Goal: Task Accomplishment & Management: Manage account settings

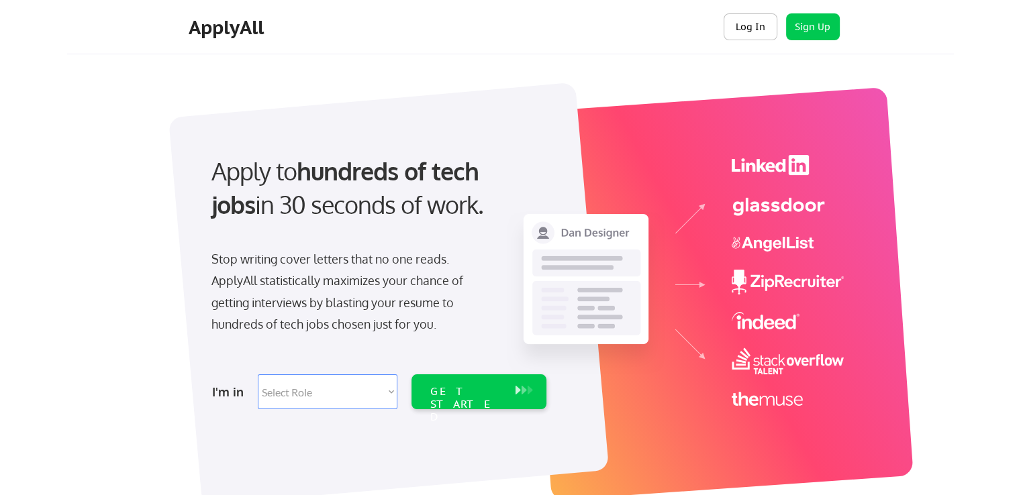
click at [746, 29] on button "Log In" at bounding box center [751, 26] width 54 height 27
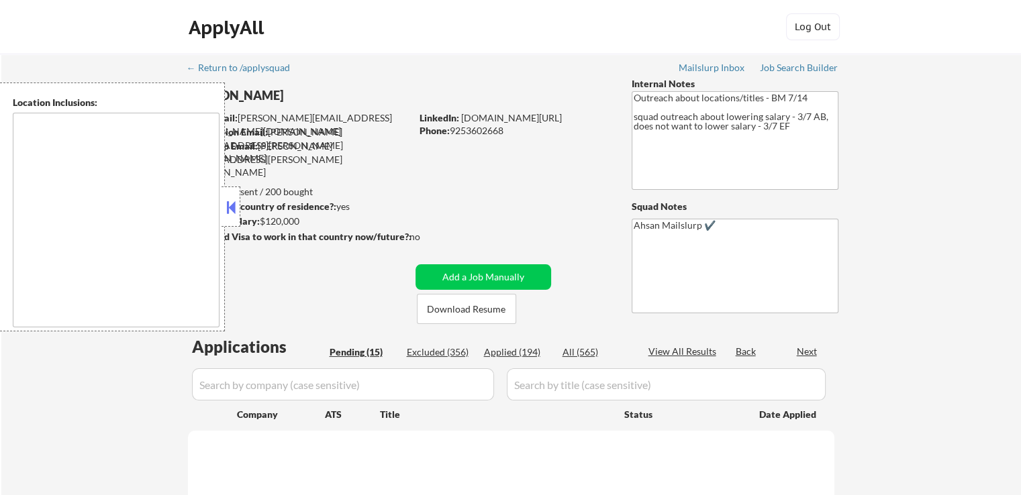
select select ""pending""
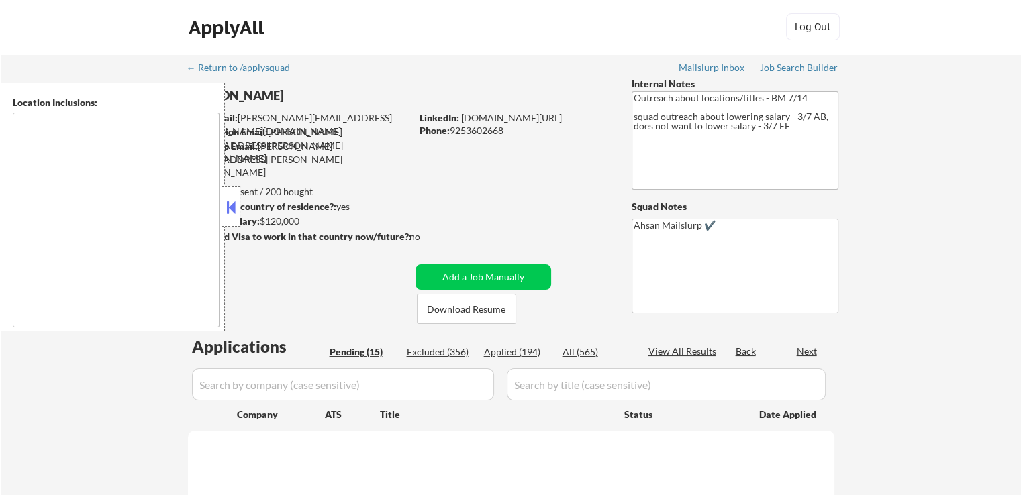
select select ""pending""
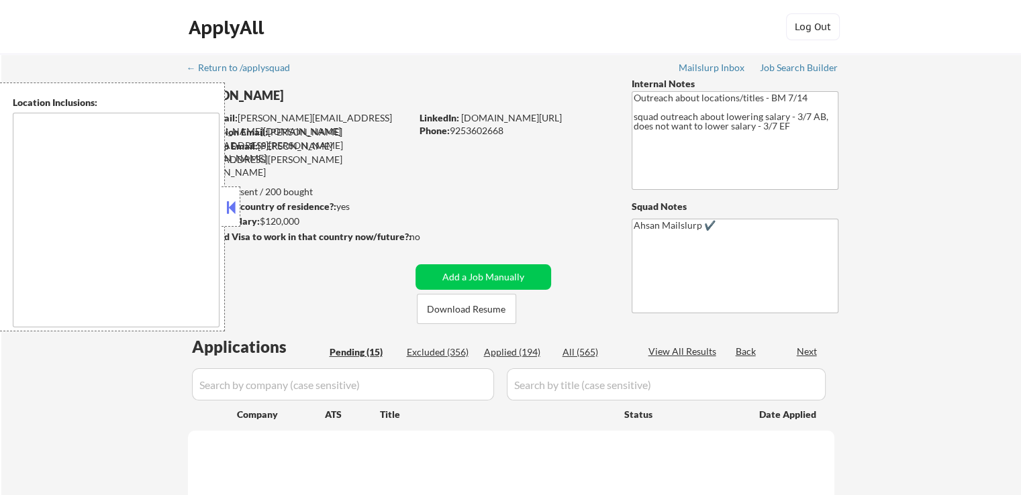
select select ""pending""
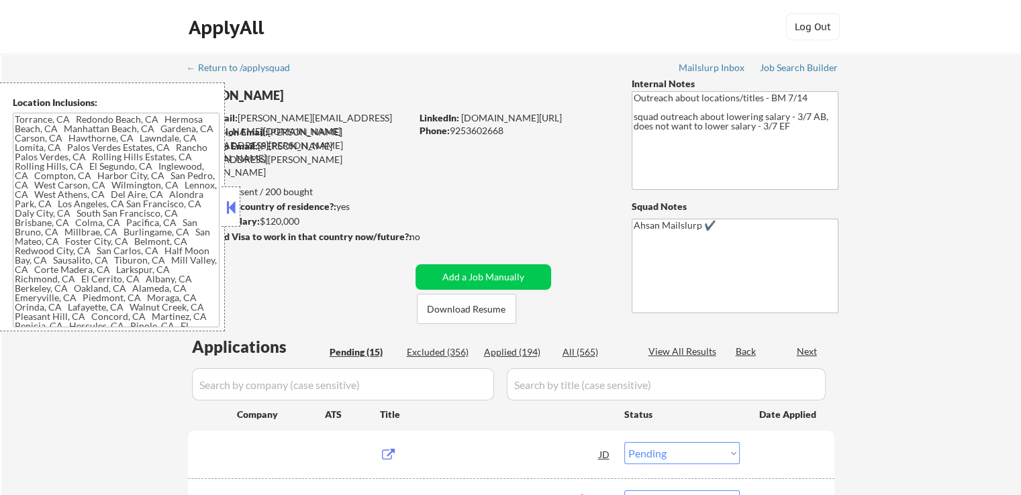
type textarea "Torrance, CA Redondo Beach, CA Hermosa Beach, CA Manhattan Beach, CA Gardena, C…"
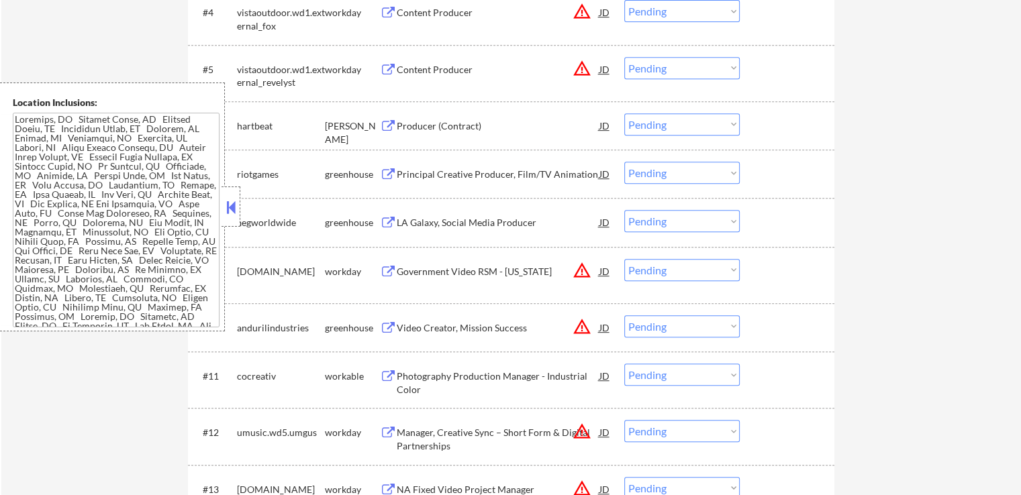
scroll to position [671, 0]
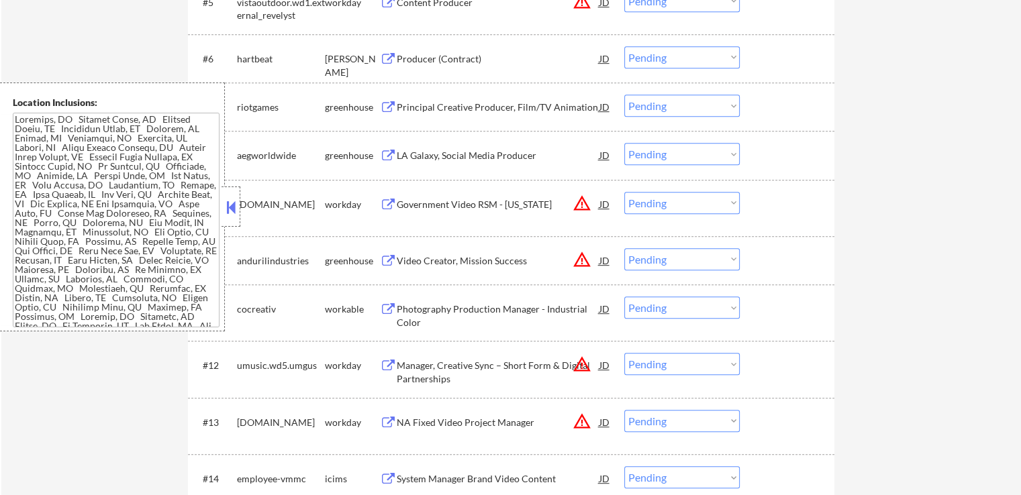
click at [400, 105] on div "Principal Creative Producer, Film/TV Animation" at bounding box center [498, 107] width 203 height 13
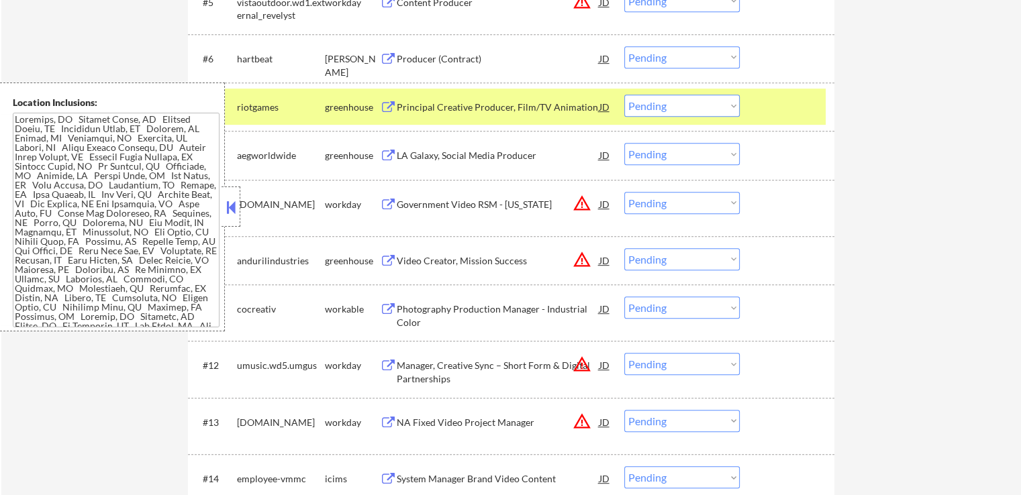
click at [410, 58] on div "Producer (Contract)" at bounding box center [498, 58] width 203 height 13
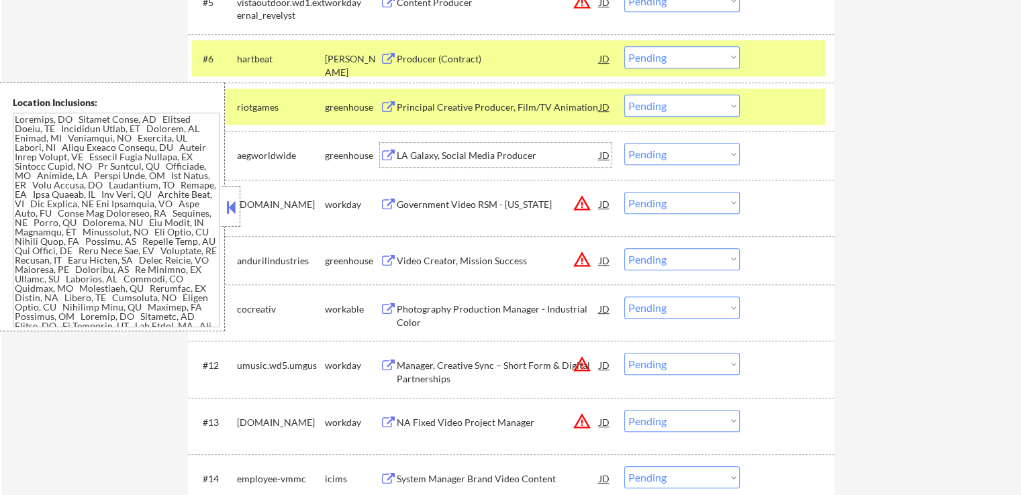
click at [419, 160] on div "LA Galaxy, Social Media Producer" at bounding box center [498, 155] width 203 height 13
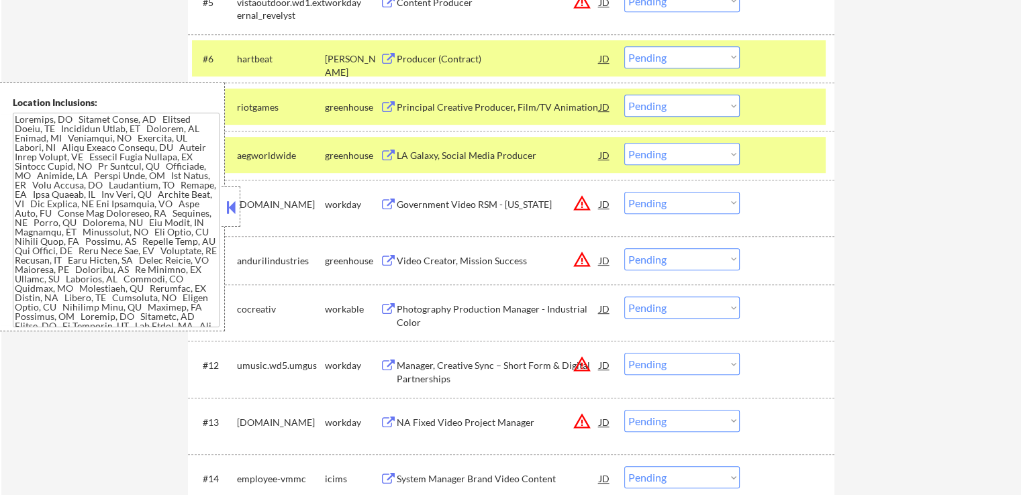
click at [232, 211] on button at bounding box center [231, 207] width 15 height 20
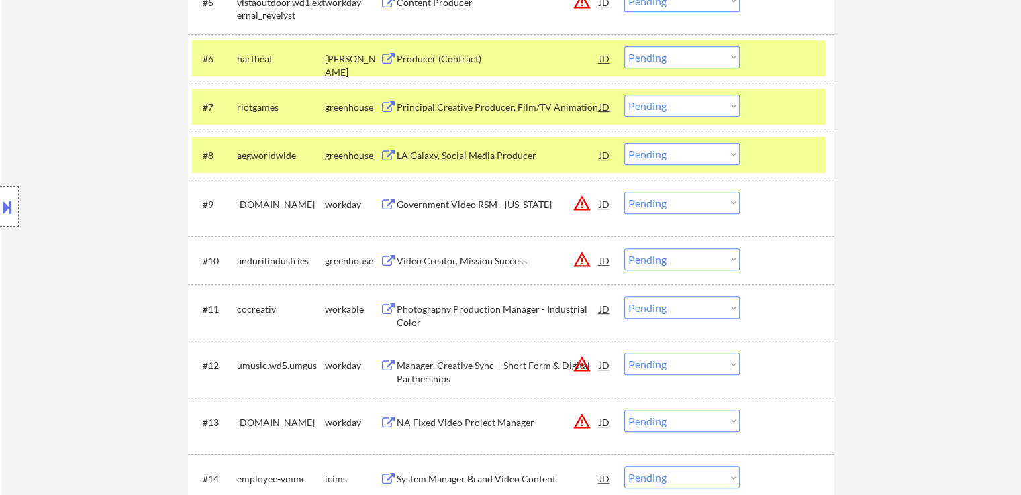
click at [2, 215] on button at bounding box center [7, 207] width 15 height 22
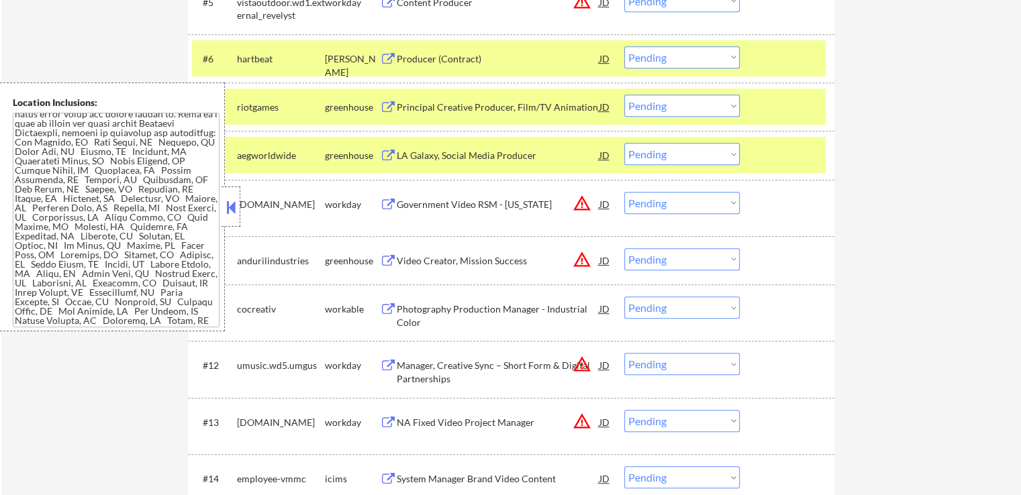
scroll to position [537, 0]
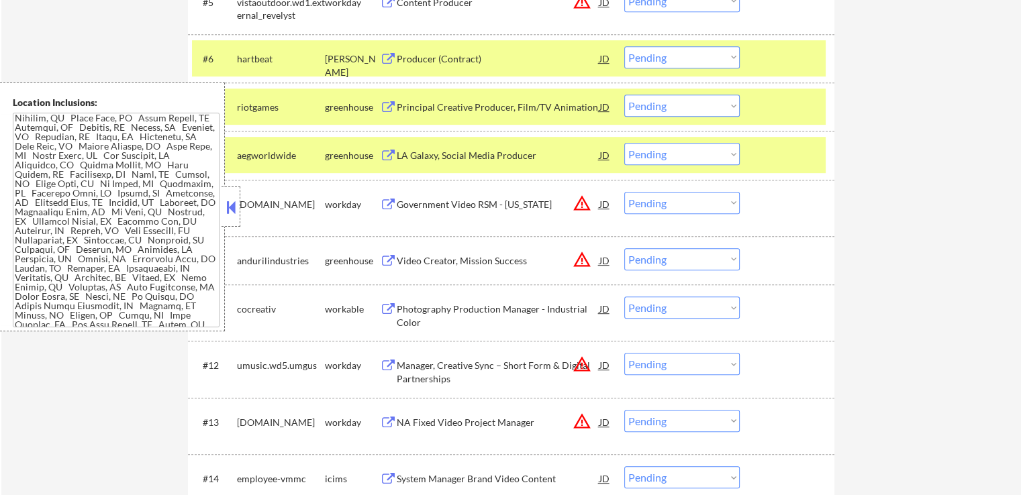
click at [669, 54] on select "Choose an option... Pending Applied Excluded (Questions) Excluded (Expired) Exc…" at bounding box center [681, 57] width 115 height 22
click at [624, 46] on select "Choose an option... Pending Applied Excluded (Questions) Excluded (Expired) Exc…" at bounding box center [681, 57] width 115 height 22
select select ""pending""
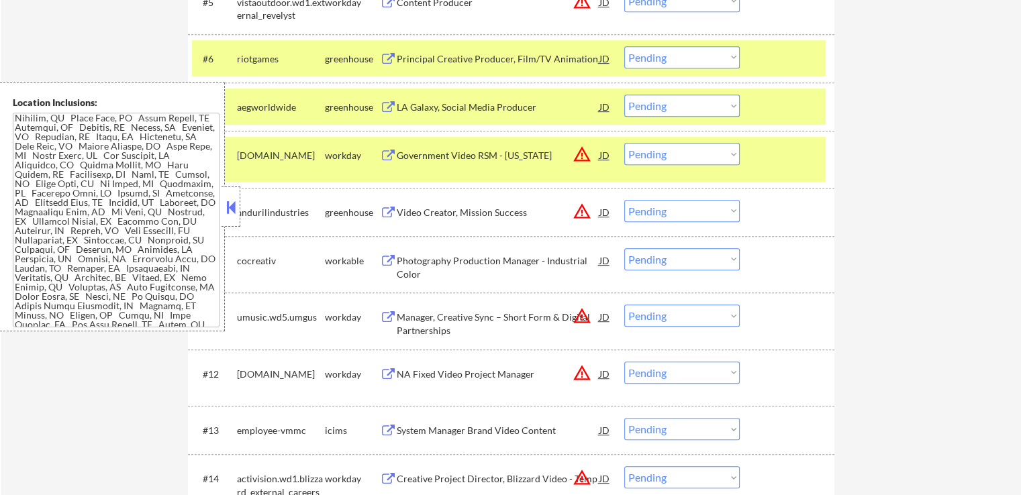
click at [672, 105] on select "Choose an option... Pending Applied Excluded (Questions) Excluded (Expired) Exc…" at bounding box center [681, 106] width 115 height 22
click at [624, 95] on select "Choose an option... Pending Applied Excluded (Questions) Excluded (Expired) Exc…" at bounding box center [681, 106] width 115 height 22
select select ""pending""
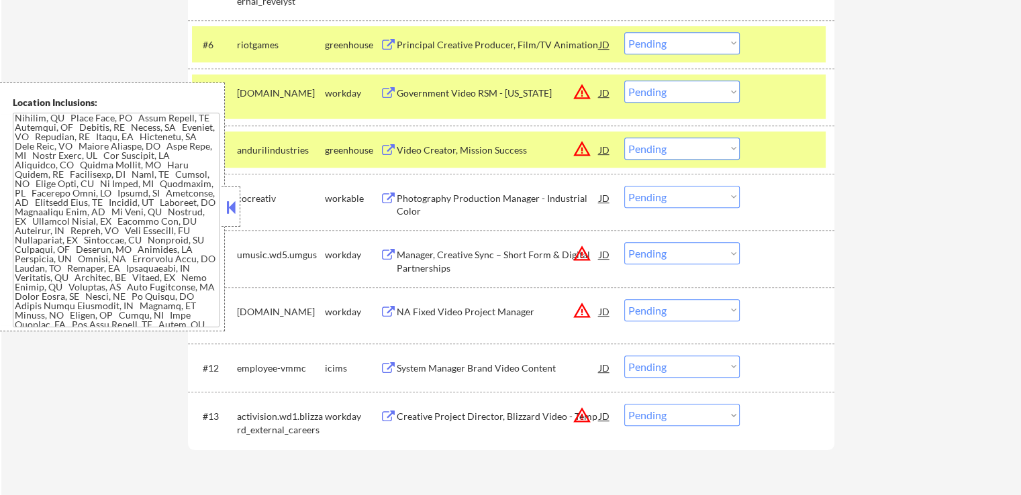
scroll to position [604, 0]
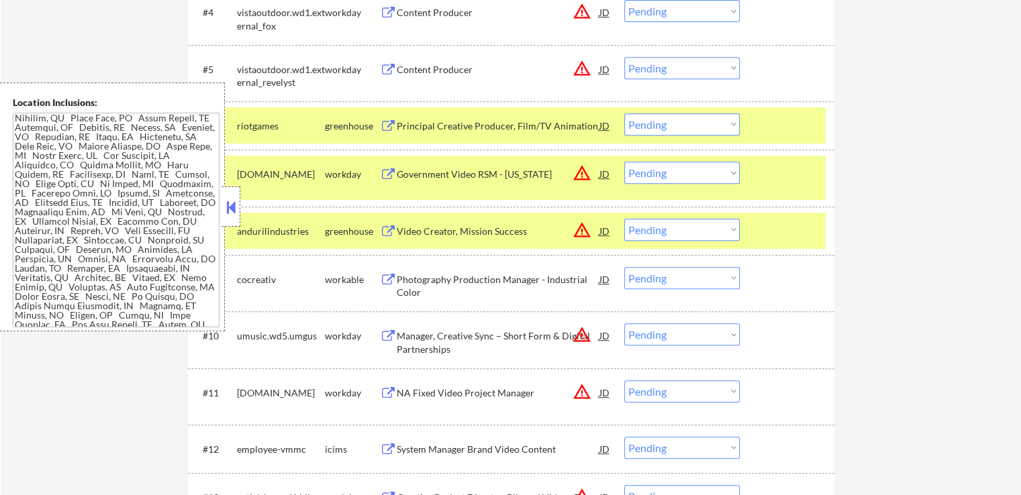
click at [647, 109] on div "#6 riotgames greenhouse Principal Creative Producer, Film/TV Animation JD Choos…" at bounding box center [509, 125] width 634 height 36
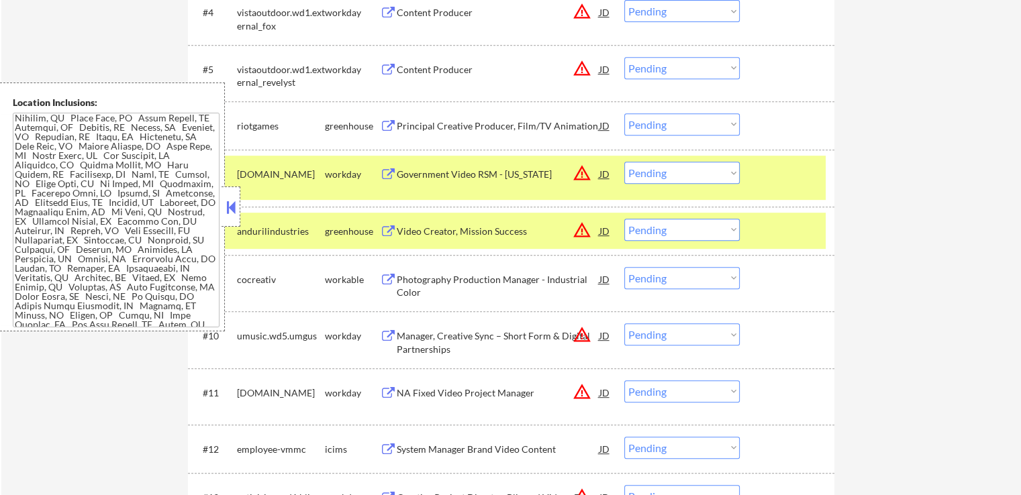
click at [659, 126] on select "Choose an option... Pending Applied Excluded (Questions) Excluded (Expired) Exc…" at bounding box center [681, 124] width 115 height 22
click at [624, 113] on select "Choose an option... Pending Applied Excluded (Questions) Excluded (Expired) Exc…" at bounding box center [681, 124] width 115 height 22
select select ""pending""
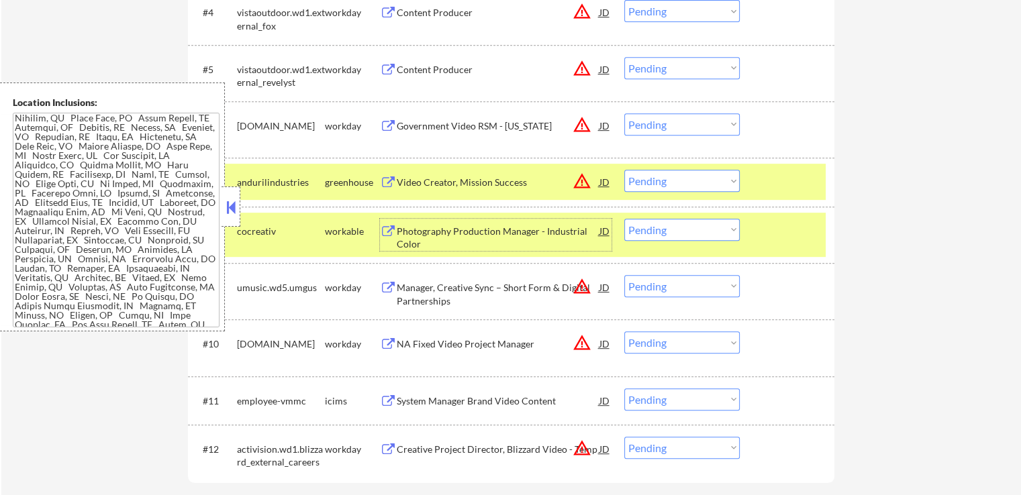
click at [455, 238] on div "Photography Production Manager - Industrial Color" at bounding box center [498, 238] width 203 height 26
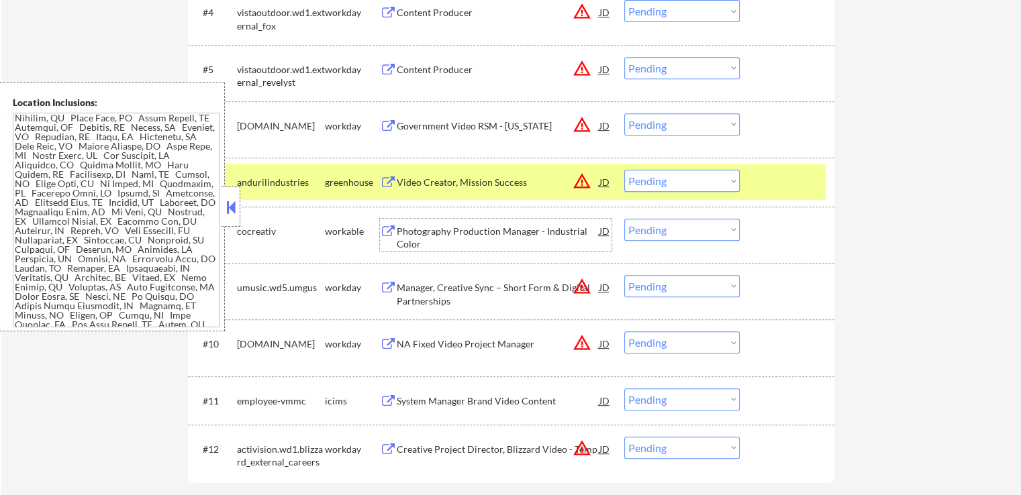
click at [653, 230] on select "Choose an option... Pending Applied Excluded (Questions) Excluded (Expired) Exc…" at bounding box center [681, 230] width 115 height 22
click at [624, 219] on select "Choose an option... Pending Applied Excluded (Questions) Excluded (Expired) Exc…" at bounding box center [681, 230] width 115 height 22
select select ""pending""
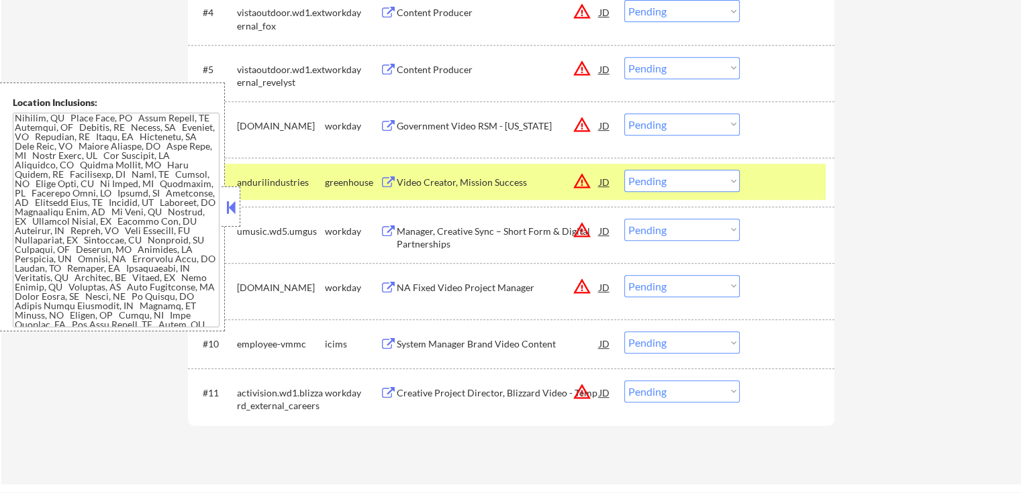
click at [477, 181] on div "Video Creator, Mission Success" at bounding box center [498, 182] width 203 height 13
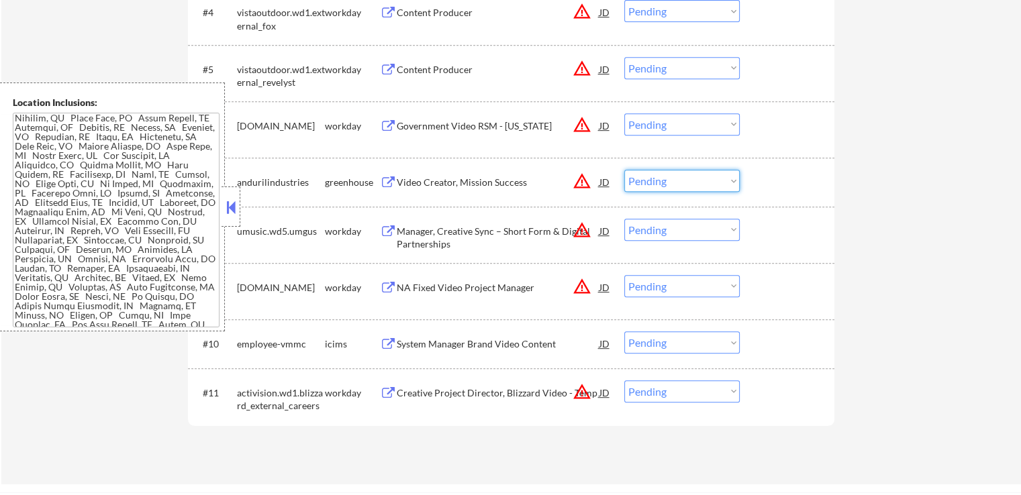
click at [644, 183] on select "Choose an option... Pending Applied Excluded (Questions) Excluded (Expired) Exc…" at bounding box center [681, 181] width 115 height 22
click at [624, 170] on select "Choose an option... Pending Applied Excluded (Questions) Excluded (Expired) Exc…" at bounding box center [681, 181] width 115 height 22
select select ""pending""
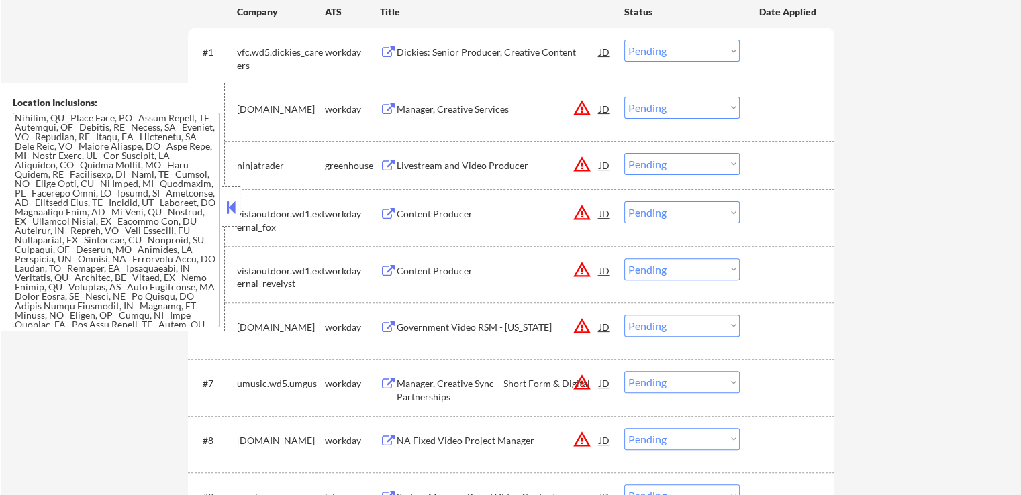
scroll to position [403, 0]
click at [417, 164] on div "Livestream and Video Producer" at bounding box center [498, 165] width 203 height 13
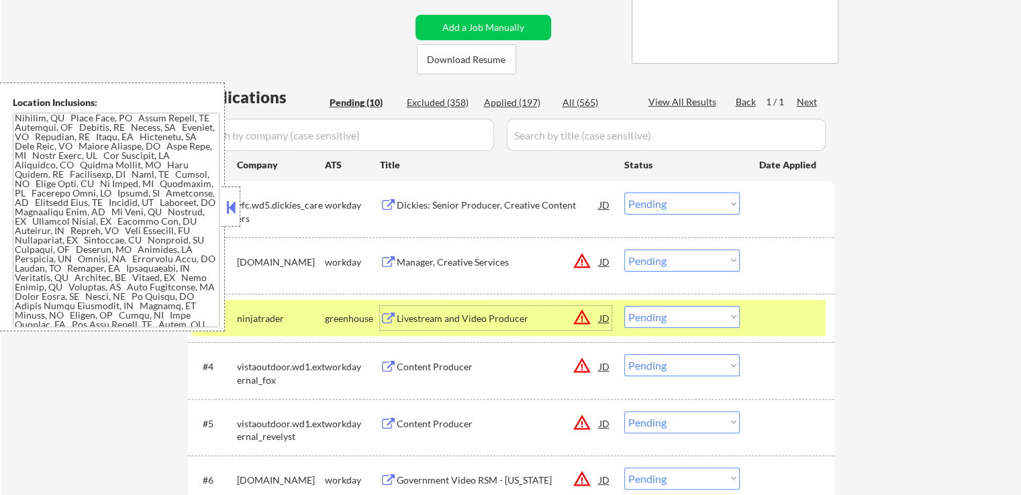
scroll to position [336, 0]
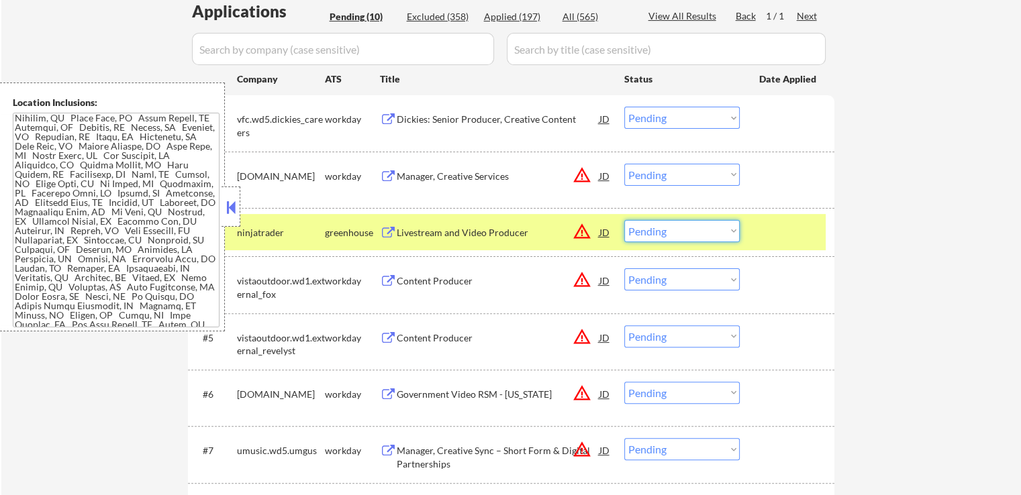
click at [674, 229] on select "Choose an option... Pending Applied Excluded (Questions) Excluded (Expired) Exc…" at bounding box center [681, 231] width 115 height 22
click at [624, 220] on select "Choose an option... Pending Applied Excluded (Questions) Excluded (Expired) Exc…" at bounding box center [681, 231] width 115 height 22
select select ""pending""
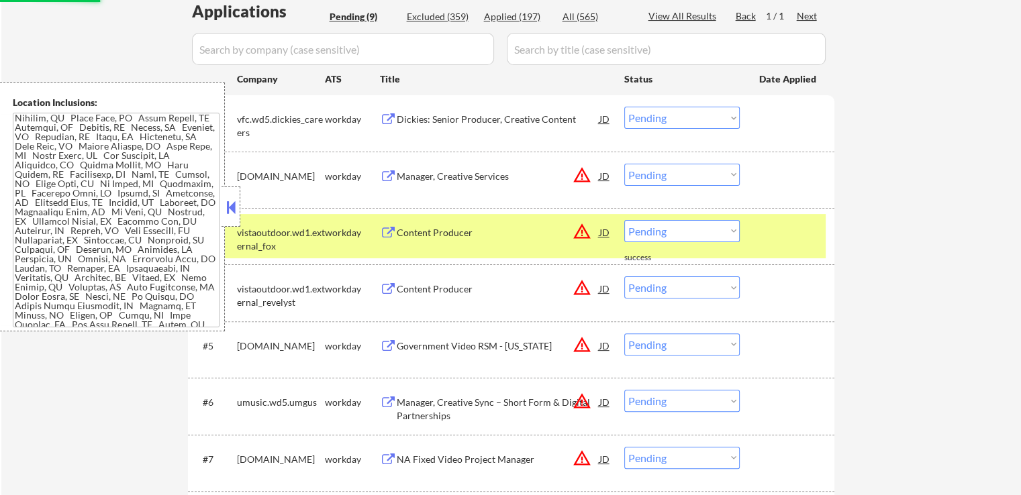
click at [454, 121] on div "Dickies: Senior Producer, Creative Content" at bounding box center [498, 119] width 203 height 13
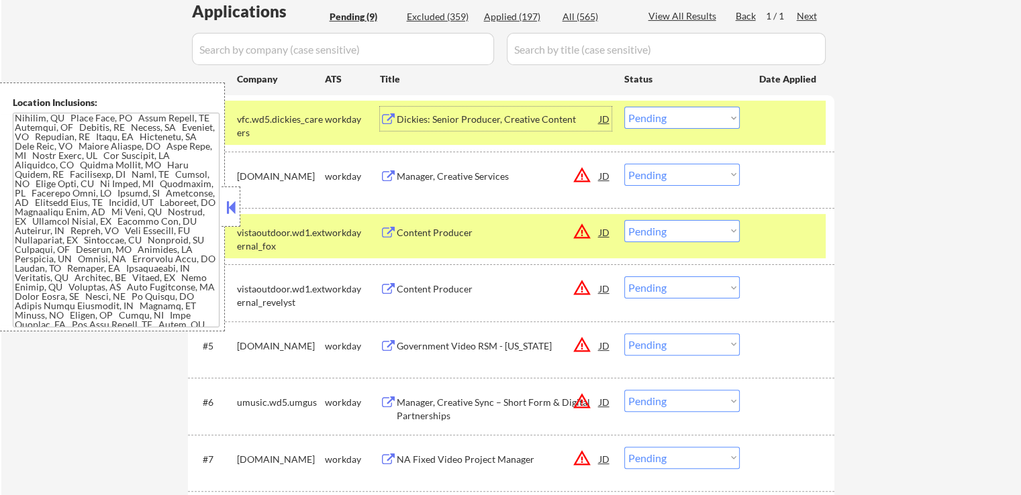
click at [664, 116] on select "Choose an option... Pending Applied Excluded (Questions) Excluded (Expired) Exc…" at bounding box center [681, 118] width 115 height 22
click at [624, 107] on select "Choose an option... Pending Applied Excluded (Questions) Excluded (Expired) Exc…" at bounding box center [681, 118] width 115 height 22
click at [413, 181] on div "Manager, Creative Services" at bounding box center [498, 176] width 203 height 13
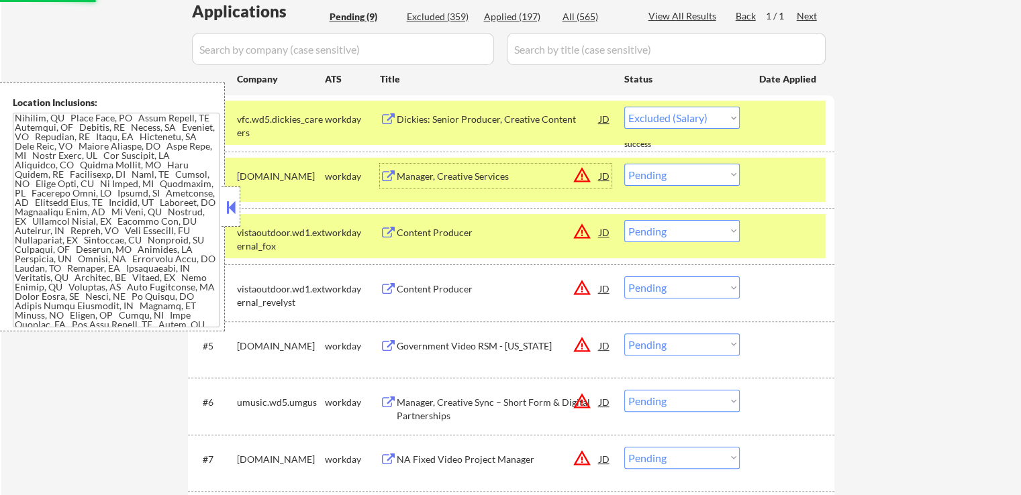
click at [430, 239] on div "Content Producer" at bounding box center [498, 232] width 203 height 13
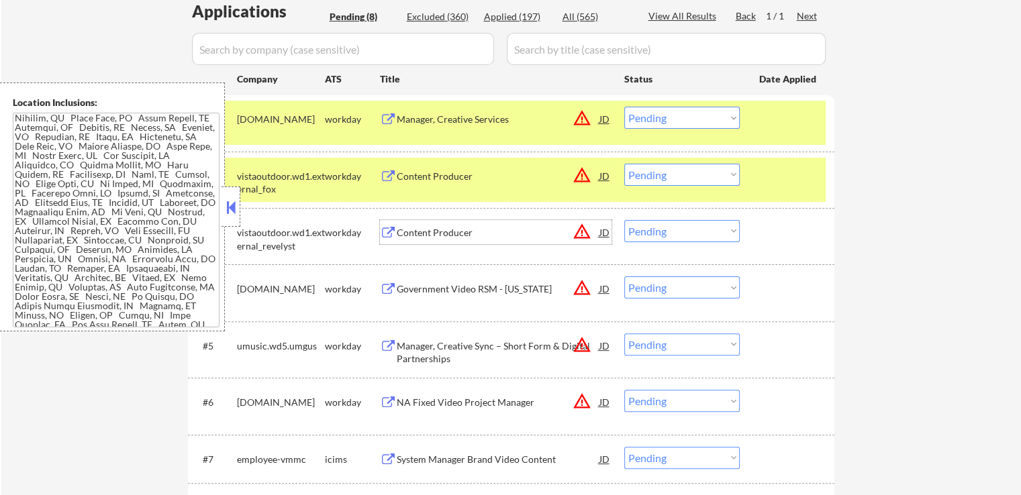
click at [647, 131] on div "#1 schoolsfirstfcu.wd5.careers workday Manager, Creative Services JD warning_am…" at bounding box center [509, 123] width 634 height 44
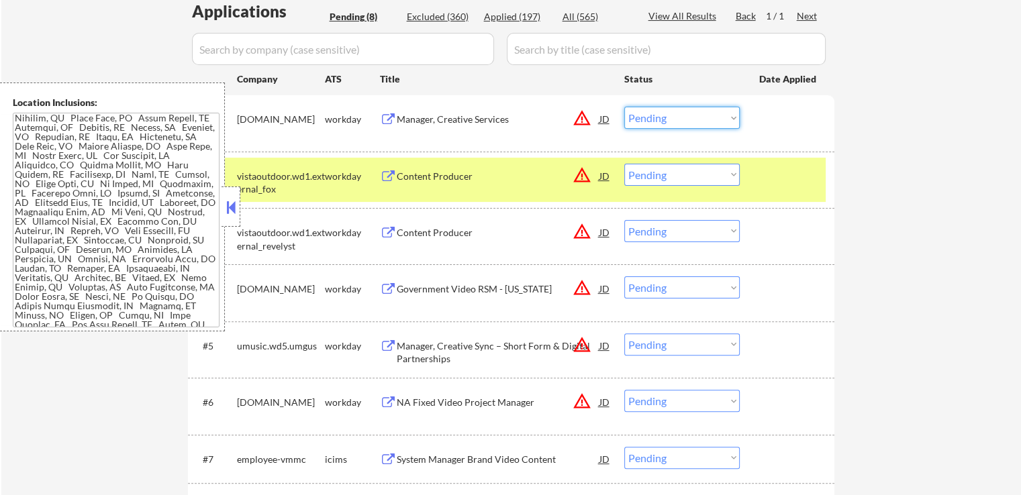
drag, startPoint x: 681, startPoint y: 116, endPoint x: 681, endPoint y: 127, distance: 10.8
click at [681, 116] on select "Choose an option... Pending Applied Excluded (Questions) Excluded (Expired) Exc…" at bounding box center [681, 118] width 115 height 22
click at [624, 107] on select "Choose an option... Pending Applied Excluded (Questions) Excluded (Expired) Exc…" at bounding box center [681, 118] width 115 height 22
select select ""pending""
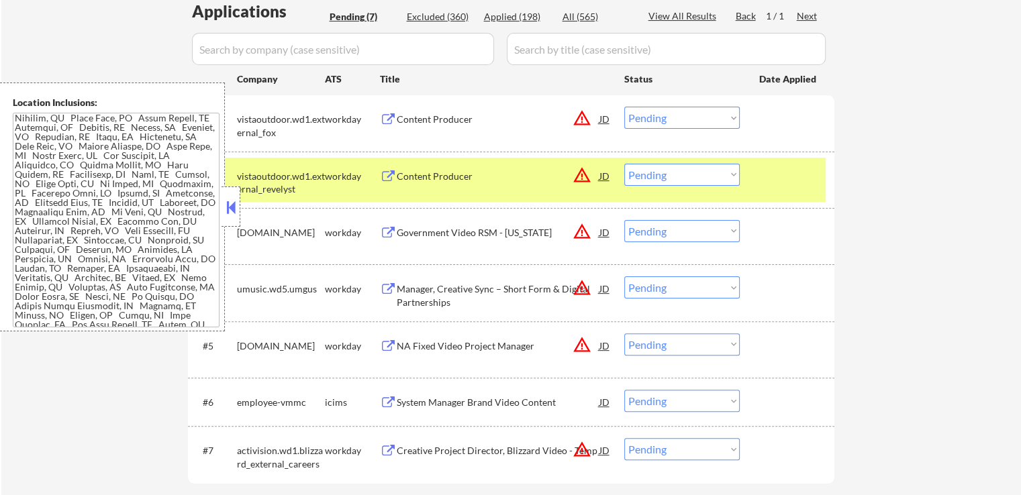
click at [459, 121] on div "Content Producer" at bounding box center [498, 119] width 203 height 13
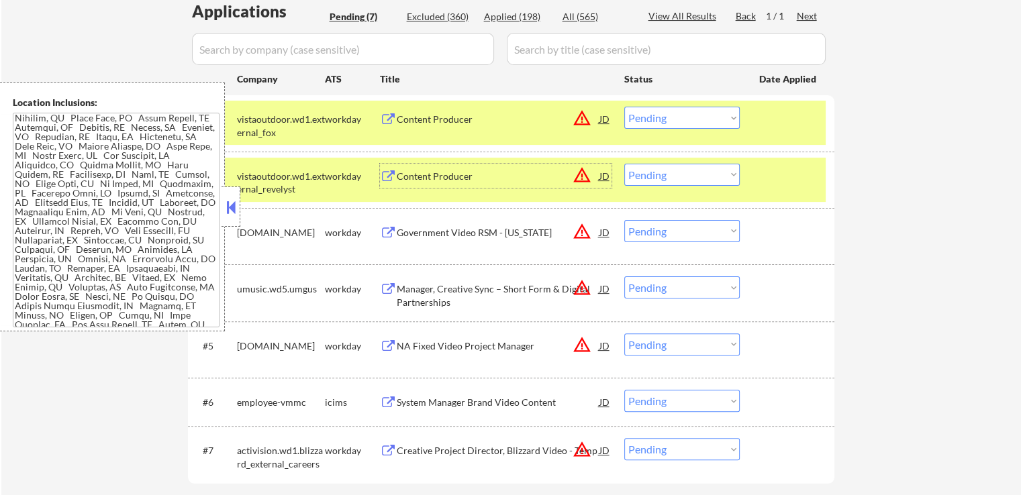
click at [441, 173] on div "Content Producer" at bounding box center [498, 176] width 203 height 13
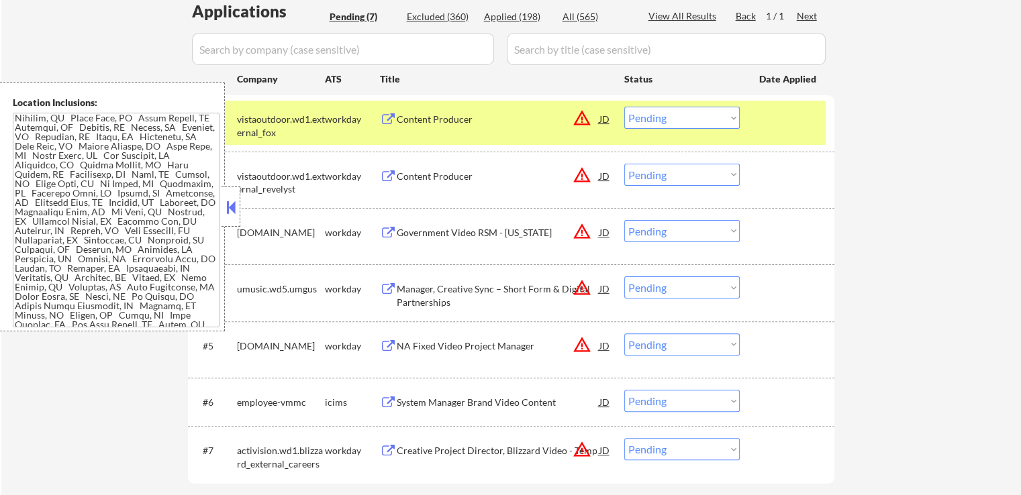
click at [441, 229] on div "Government Video RSM - Michigan" at bounding box center [498, 232] width 203 height 13
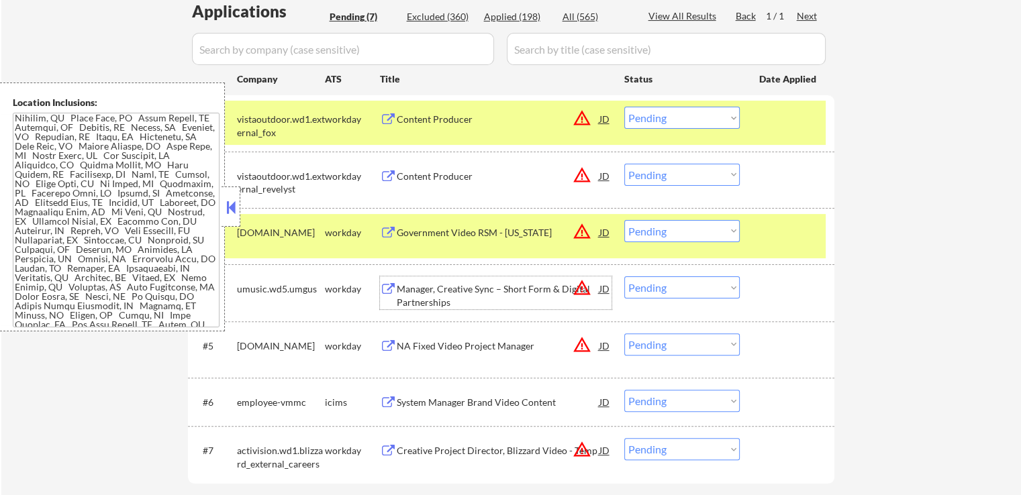
click at [427, 291] on div "Manager, Creative Sync – Short Form & Digital Partnerships" at bounding box center [498, 296] width 203 height 26
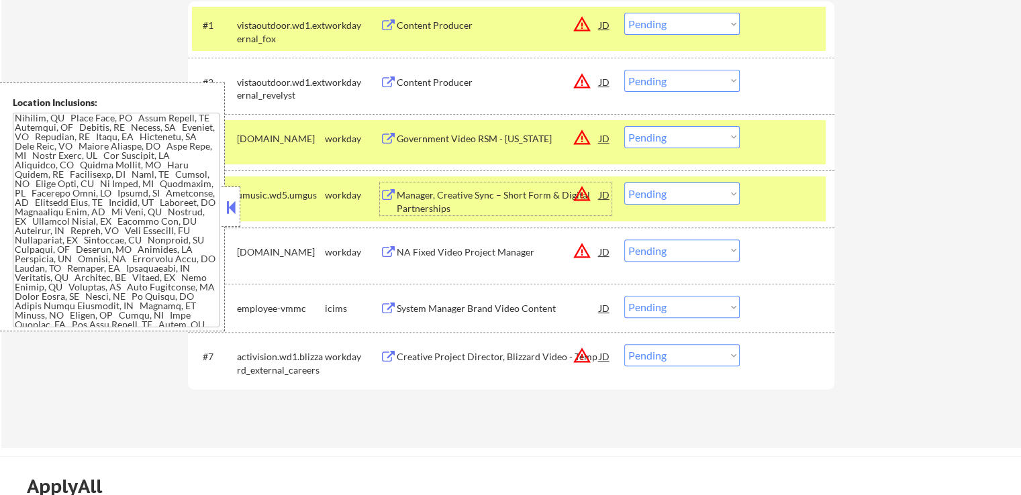
scroll to position [470, 0]
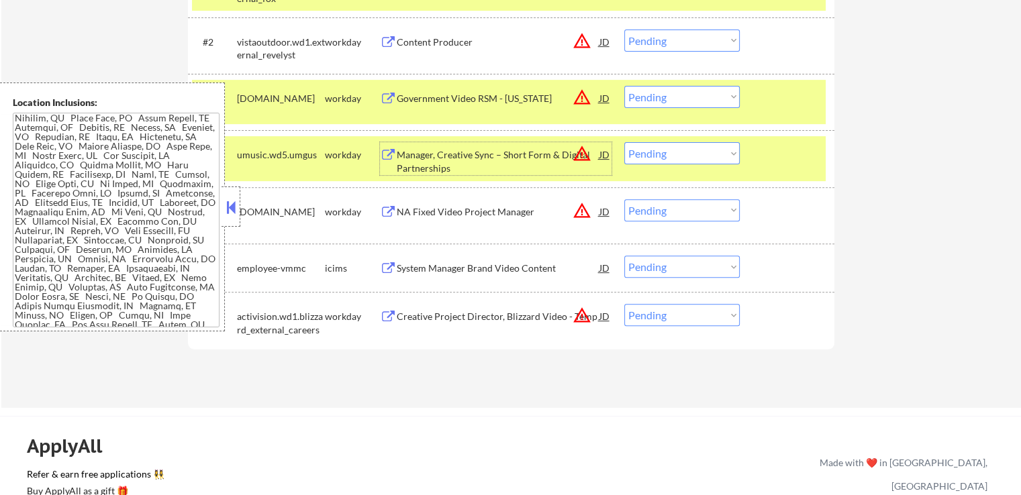
click at [660, 156] on select "Choose an option... Pending Applied Excluded (Questions) Excluded (Expired) Exc…" at bounding box center [681, 153] width 115 height 22
click at [624, 142] on select "Choose an option... Pending Applied Excluded (Questions) Excluded (Expired) Exc…" at bounding box center [681, 153] width 115 height 22
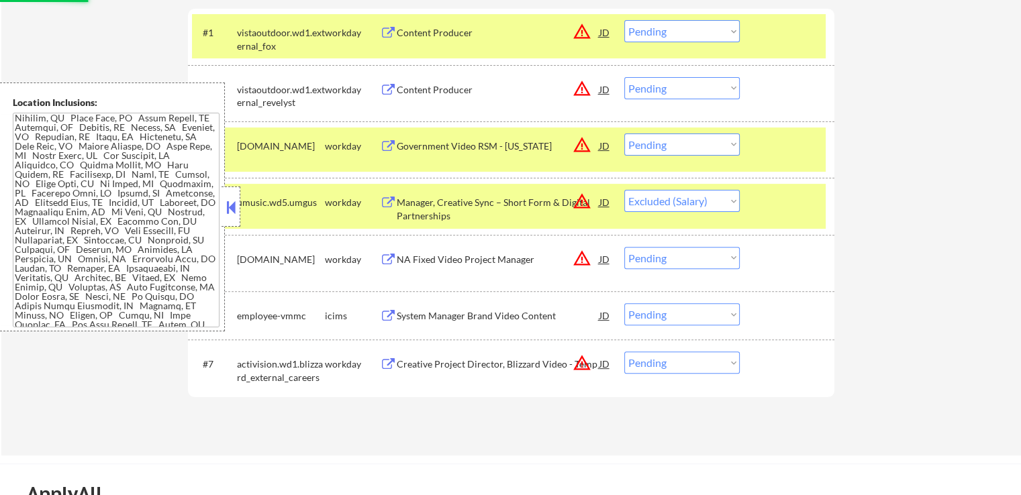
scroll to position [403, 0]
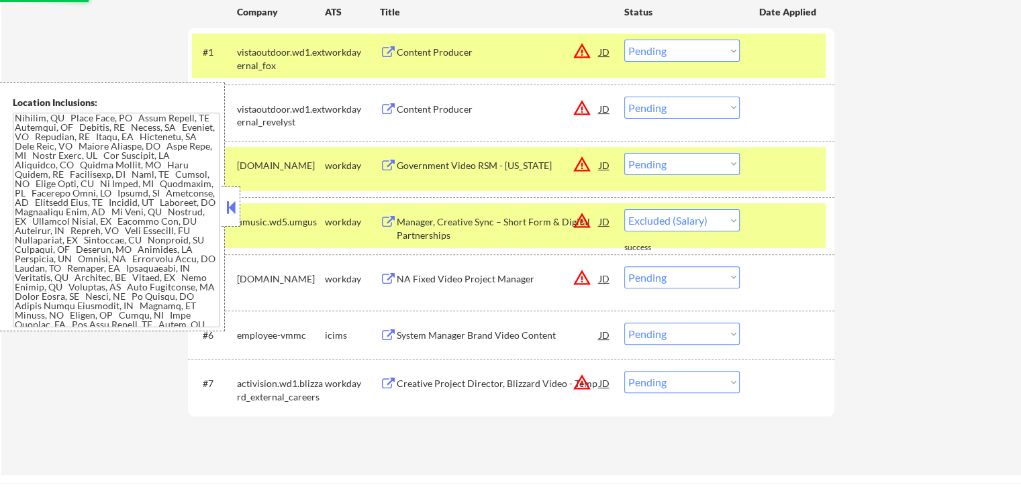
select select ""pending""
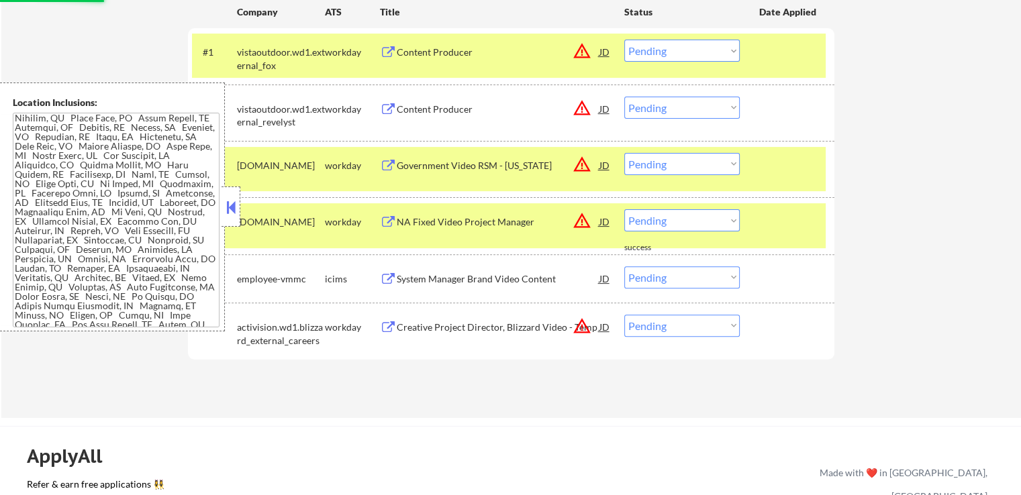
click at [668, 111] on select "Choose an option... Pending Applied Excluded (Questions) Excluded (Expired) Exc…" at bounding box center [681, 108] width 115 height 22
select select ""excluded__expired_""
click at [624, 97] on select "Choose an option... Pending Applied Excluded (Questions) Excluded (Expired) Exc…" at bounding box center [681, 108] width 115 height 22
click at [689, 44] on select "Choose an option... Pending Applied Excluded (Questions) Excluded (Expired) Exc…" at bounding box center [681, 51] width 115 height 22
select select ""excluded__expired_""
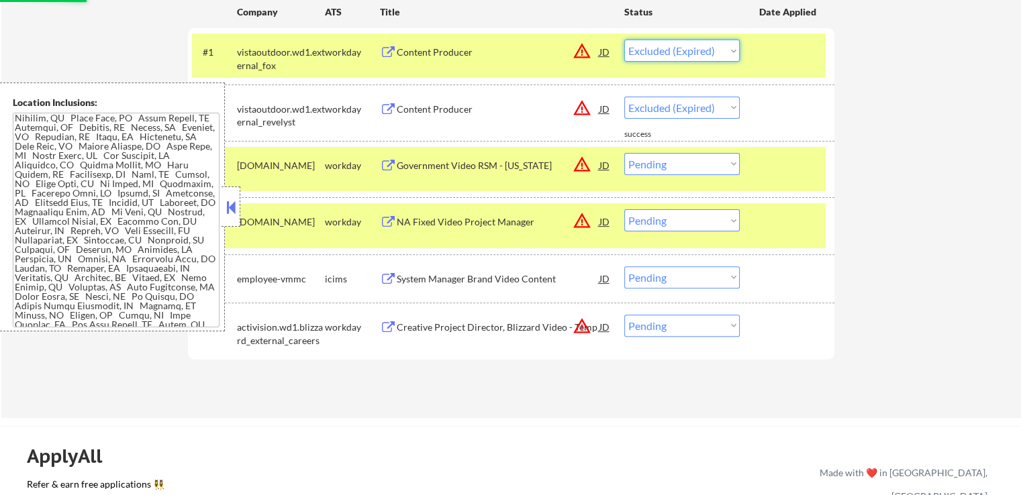
click at [624, 40] on select "Choose an option... Pending Applied Excluded (Questions) Excluded (Expired) Exc…" at bounding box center [681, 51] width 115 height 22
select select ""pending""
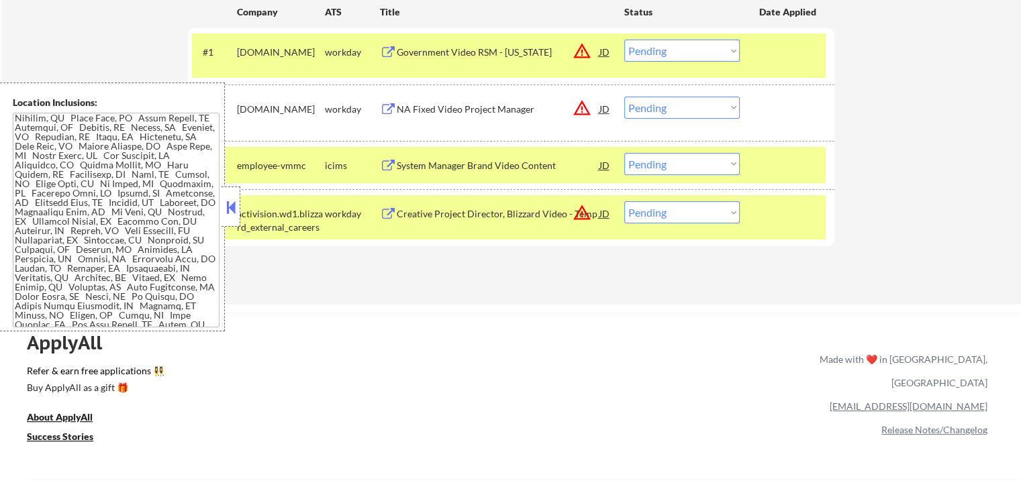
click at [483, 209] on div "Creative Project Director, Blizzard Video - Temp" at bounding box center [498, 213] width 203 height 13
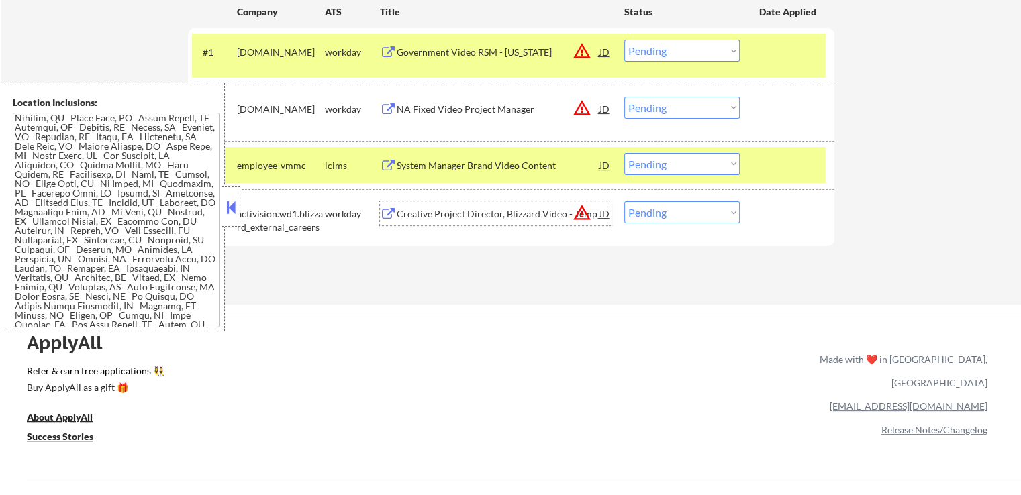
click at [512, 52] on div "Government Video RSM - Michigan" at bounding box center [498, 52] width 203 height 13
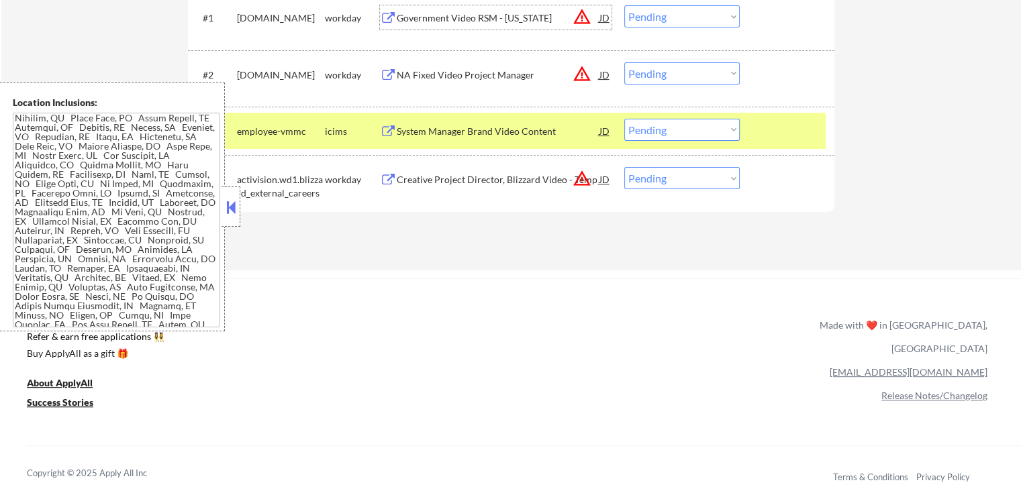
scroll to position [470, 0]
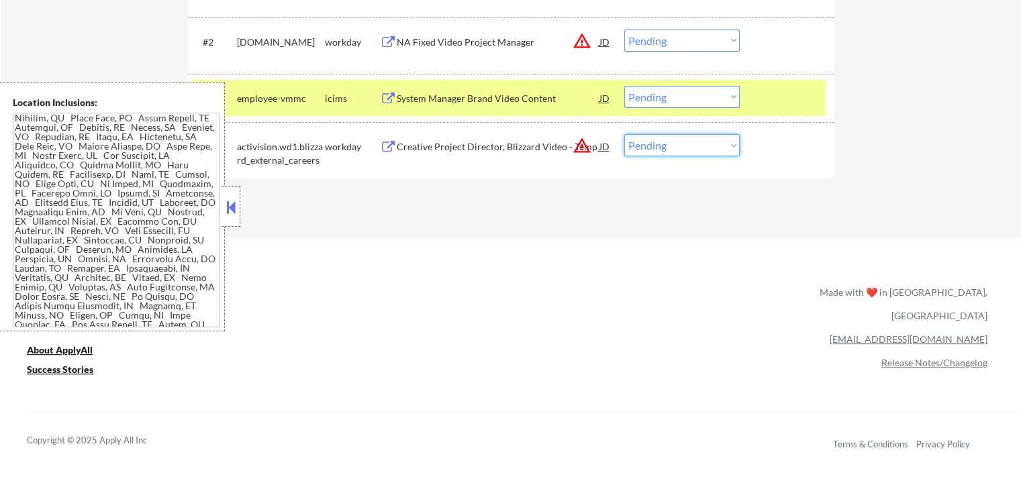
click at [677, 144] on select "Choose an option... Pending Applied Excluded (Questions) Excluded (Expired) Exc…" at bounding box center [681, 145] width 115 height 22
select select ""applied""
click at [624, 134] on select "Choose an option... Pending Applied Excluded (Questions) Excluded (Expired) Exc…" at bounding box center [681, 145] width 115 height 22
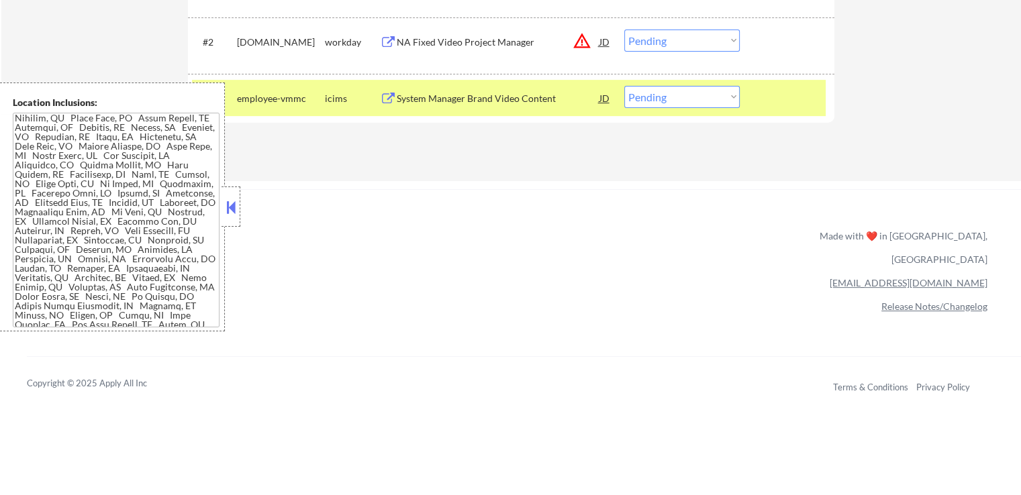
scroll to position [403, 0]
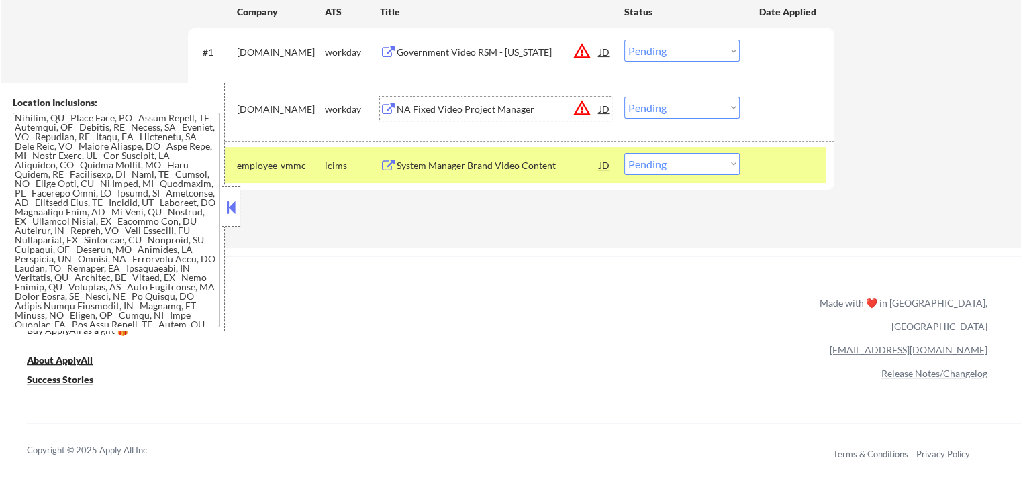
click at [505, 113] on div "NA Fixed Video Project Manager" at bounding box center [498, 109] width 203 height 13
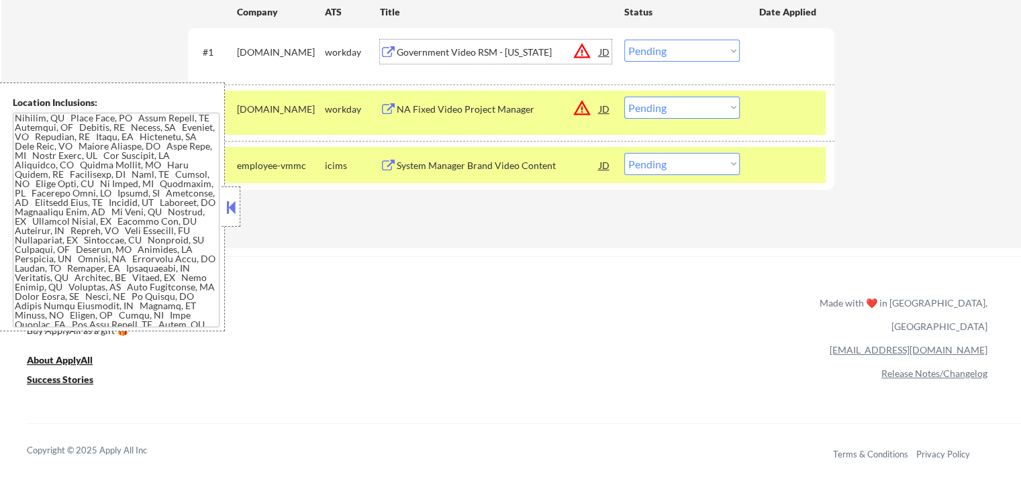
click at [446, 54] on div "Government Video RSM - Michigan" at bounding box center [498, 52] width 203 height 13
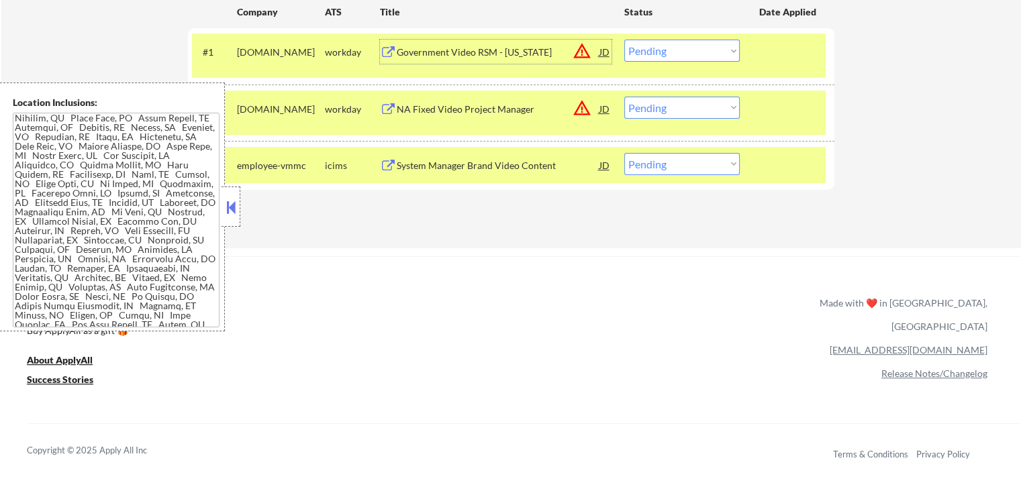
click at [493, 175] on div "System Manager Brand Video Content" at bounding box center [498, 165] width 203 height 24
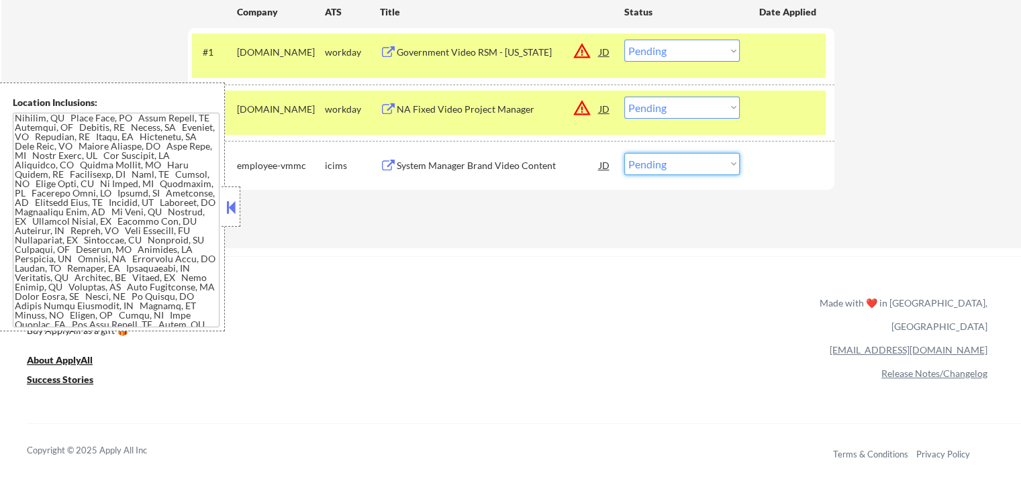
drag, startPoint x: 672, startPoint y: 164, endPoint x: 680, endPoint y: 171, distance: 10.5
click at [672, 164] on select "Choose an option... Pending Applied Excluded (Questions) Excluded (Expired) Exc…" at bounding box center [681, 164] width 115 height 22
select select ""applied""
click at [624, 153] on select "Choose an option... Pending Applied Excluded (Questions) Excluded (Expired) Exc…" at bounding box center [681, 164] width 115 height 22
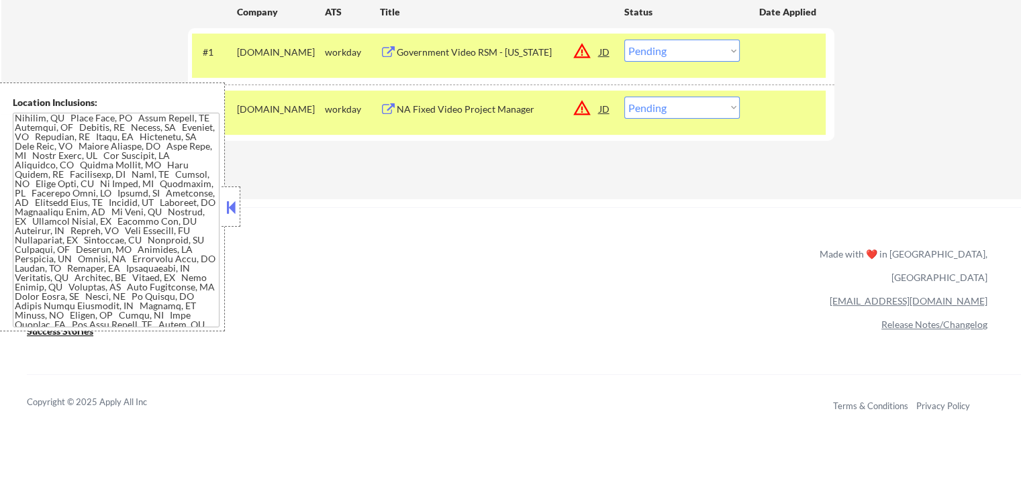
scroll to position [336, 0]
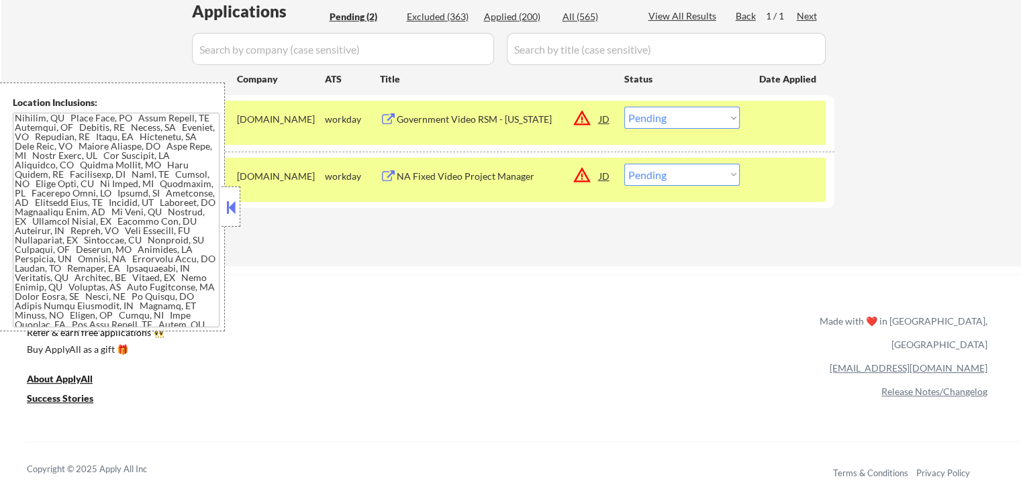
drag, startPoint x: 685, startPoint y: 120, endPoint x: 690, endPoint y: 128, distance: 9.1
click at [685, 120] on select "Choose an option... Pending Applied Excluded (Questions) Excluded (Expired) Exc…" at bounding box center [681, 118] width 115 height 22
click at [624, 107] on select "Choose an option... Pending Applied Excluded (Questions) Excluded (Expired) Exc…" at bounding box center [681, 118] width 115 height 22
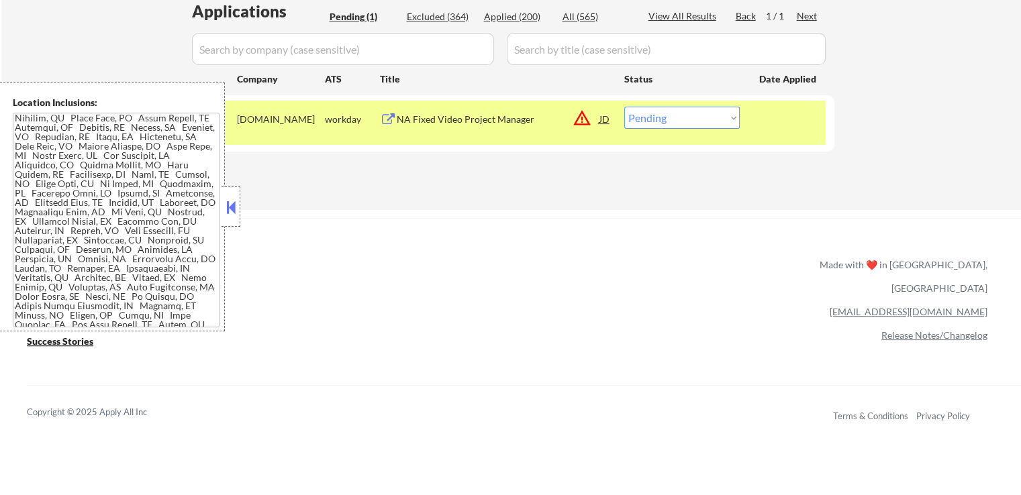
click at [699, 111] on select "Choose an option... Pending Applied Excluded (Questions) Excluded (Expired) Exc…" at bounding box center [681, 118] width 115 height 22
select select ""excluded__other_""
click at [624, 107] on select "Choose an option... Pending Applied Excluded (Questions) Excluded (Expired) Exc…" at bounding box center [681, 118] width 115 height 22
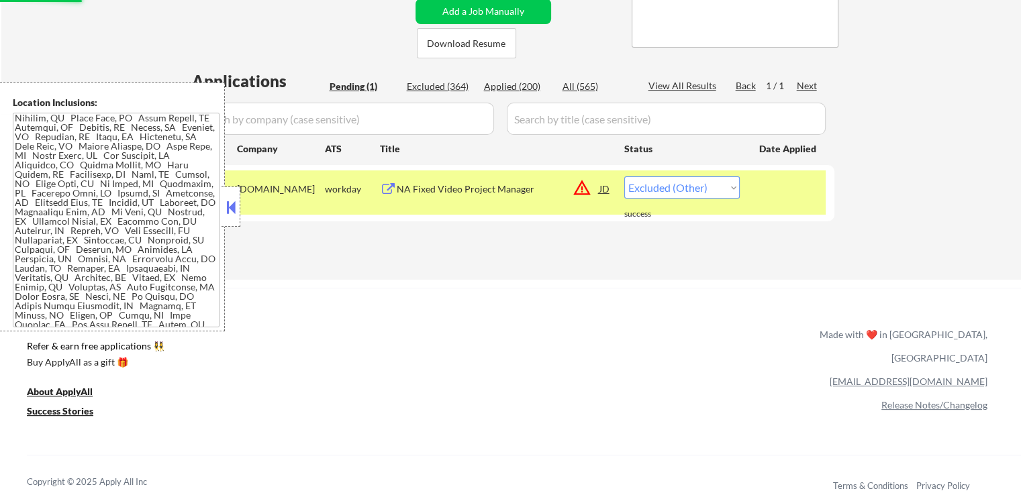
scroll to position [201, 0]
